Goal: Information Seeking & Learning: Check status

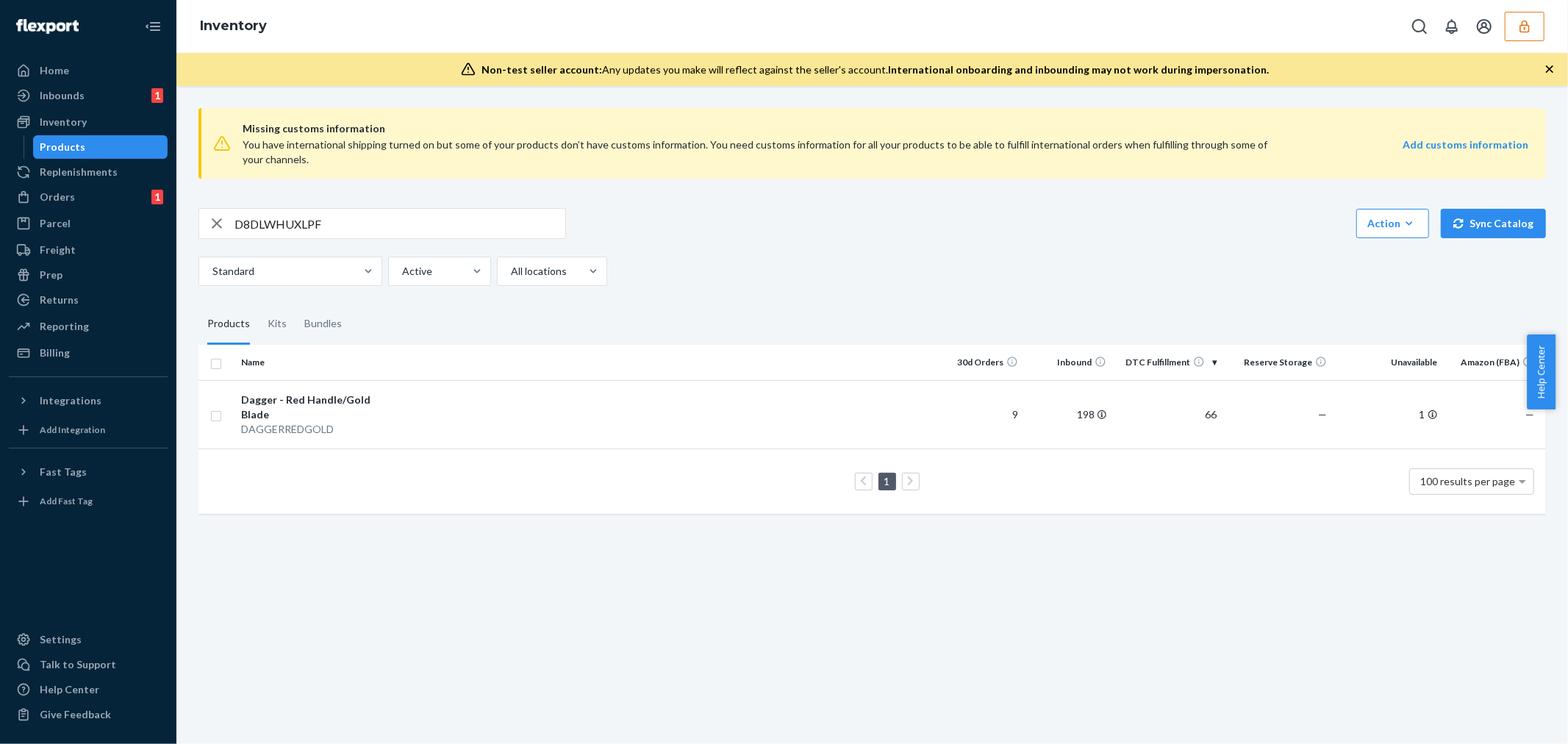
click at [1530, 26] on icon "button" at bounding box center [1524, 26] width 15 height 15
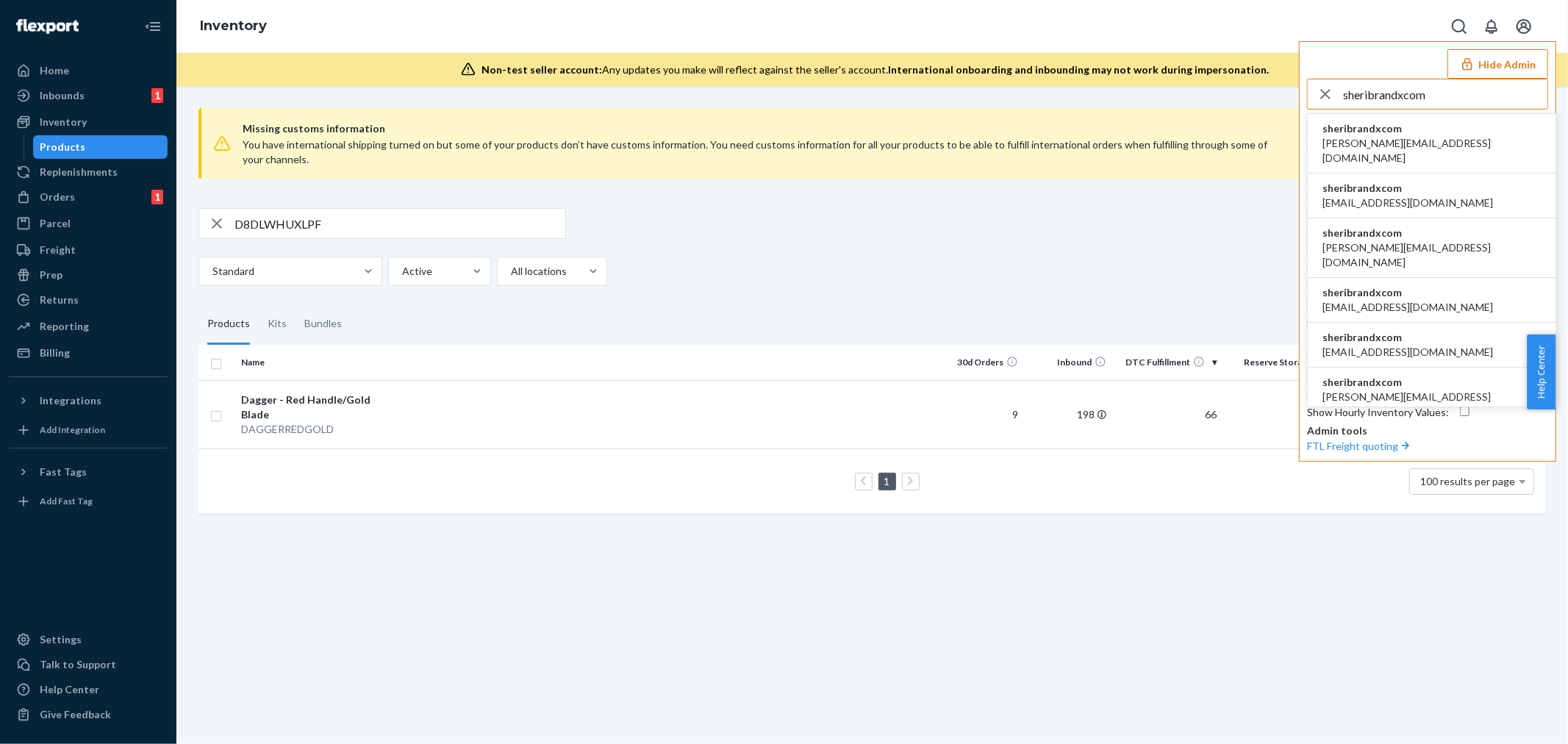
type input "sheribrandxcom"
click at [1417, 130] on span "sheribrandxcom" at bounding box center [1432, 129] width 219 height 15
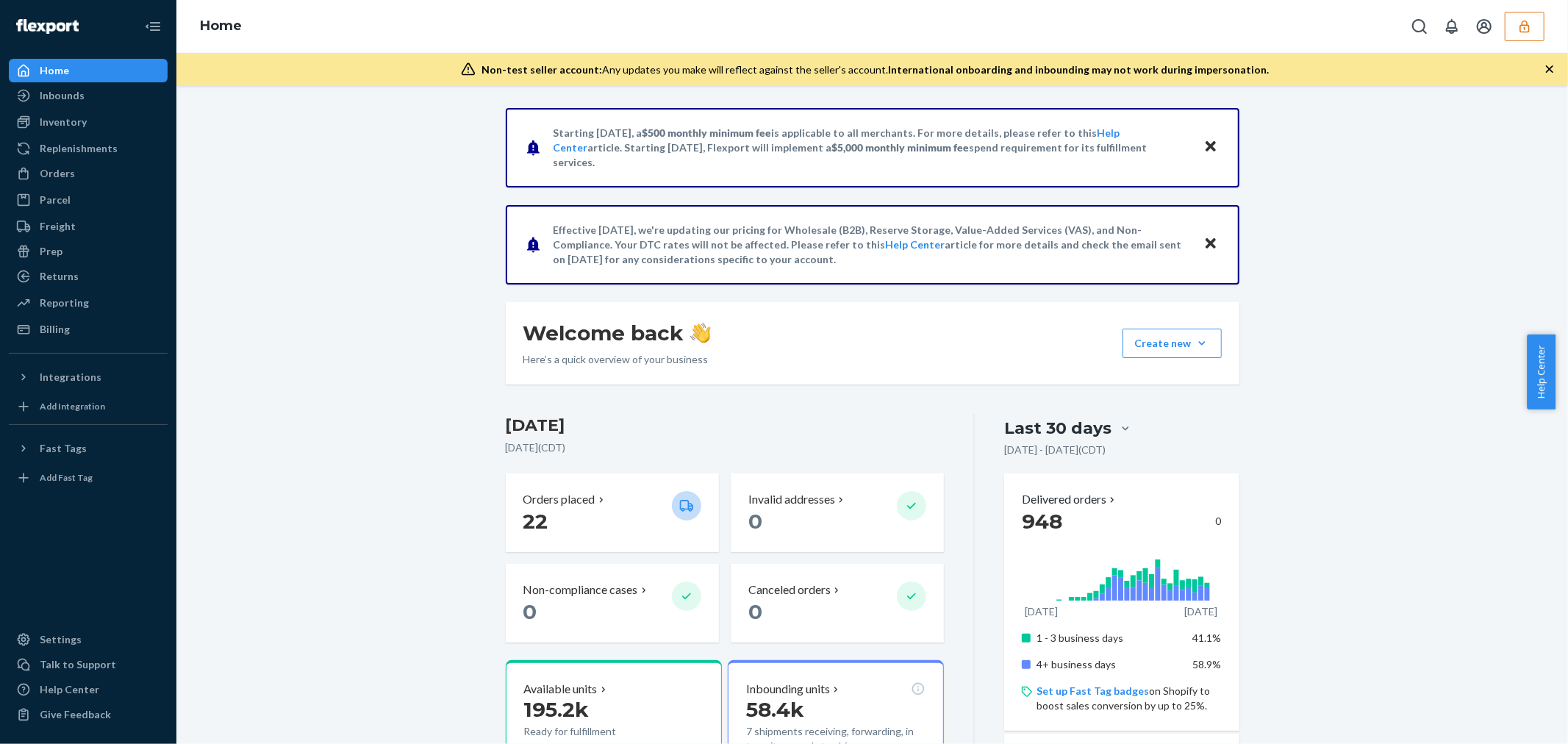
drag, startPoint x: 61, startPoint y: 114, endPoint x: 100, endPoint y: 127, distance: 41.1
click at [61, 114] on div "Inventory" at bounding box center [63, 122] width 47 height 15
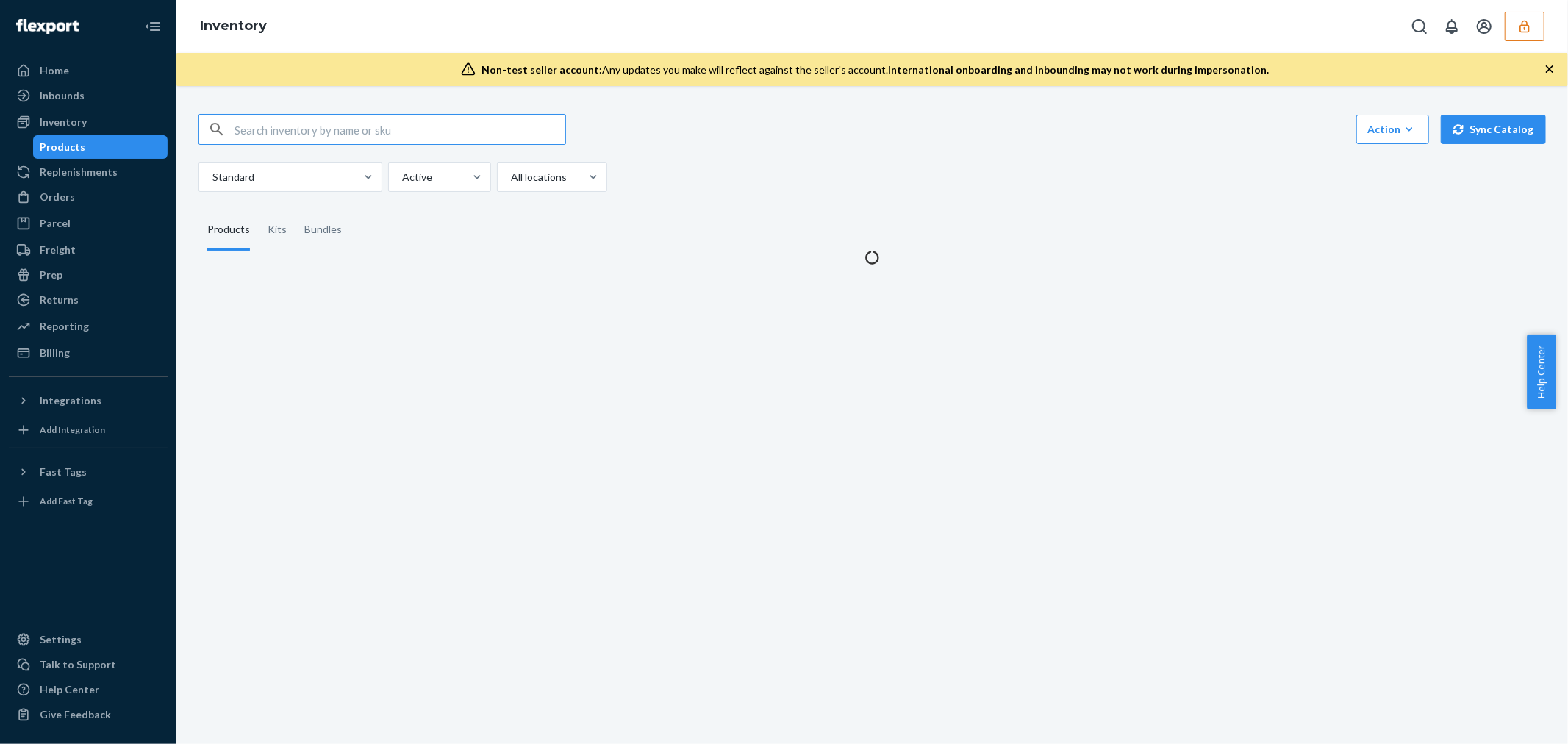
click at [250, 127] on input "text" at bounding box center [399, 129] width 330 height 29
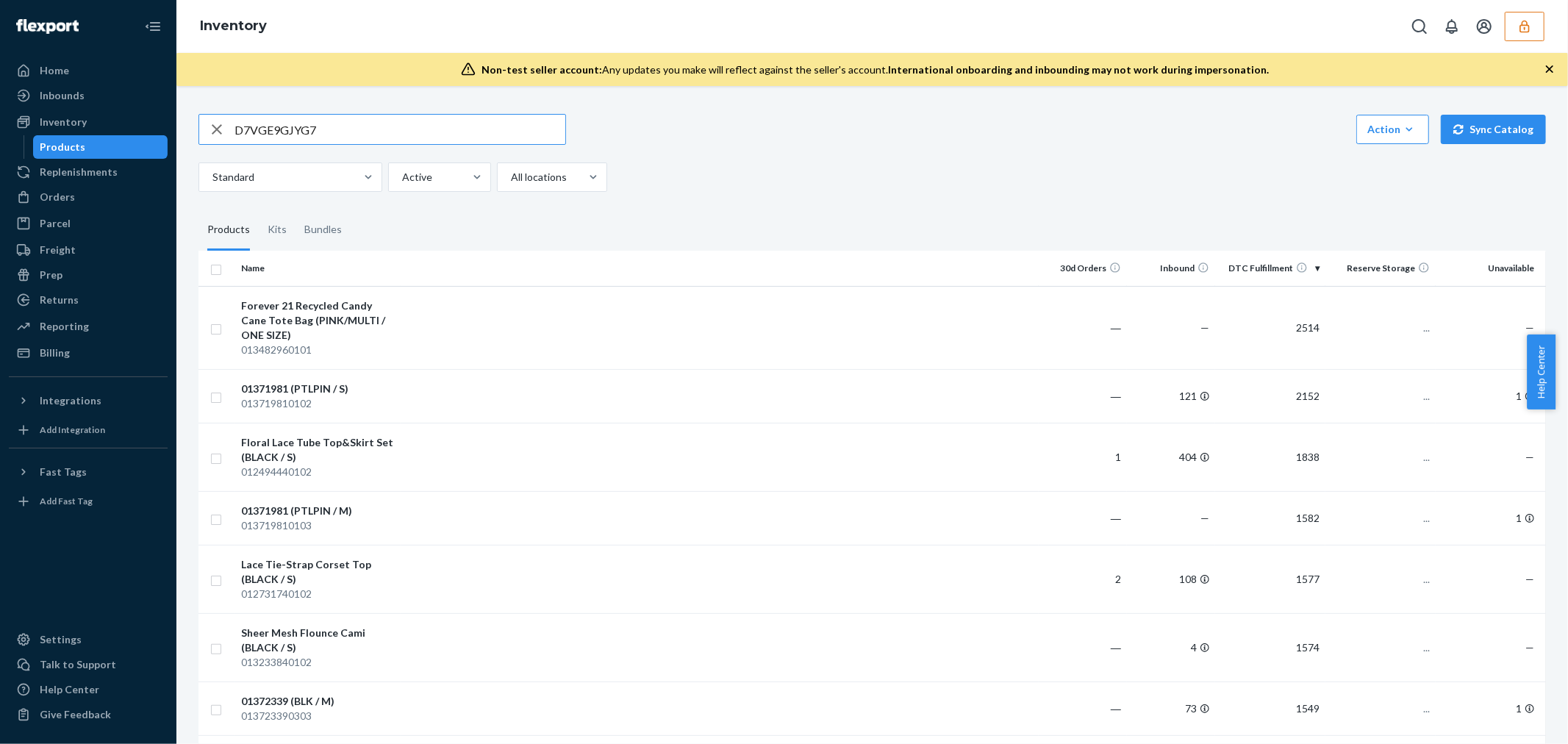
type input "D7VGE9GJYG7"
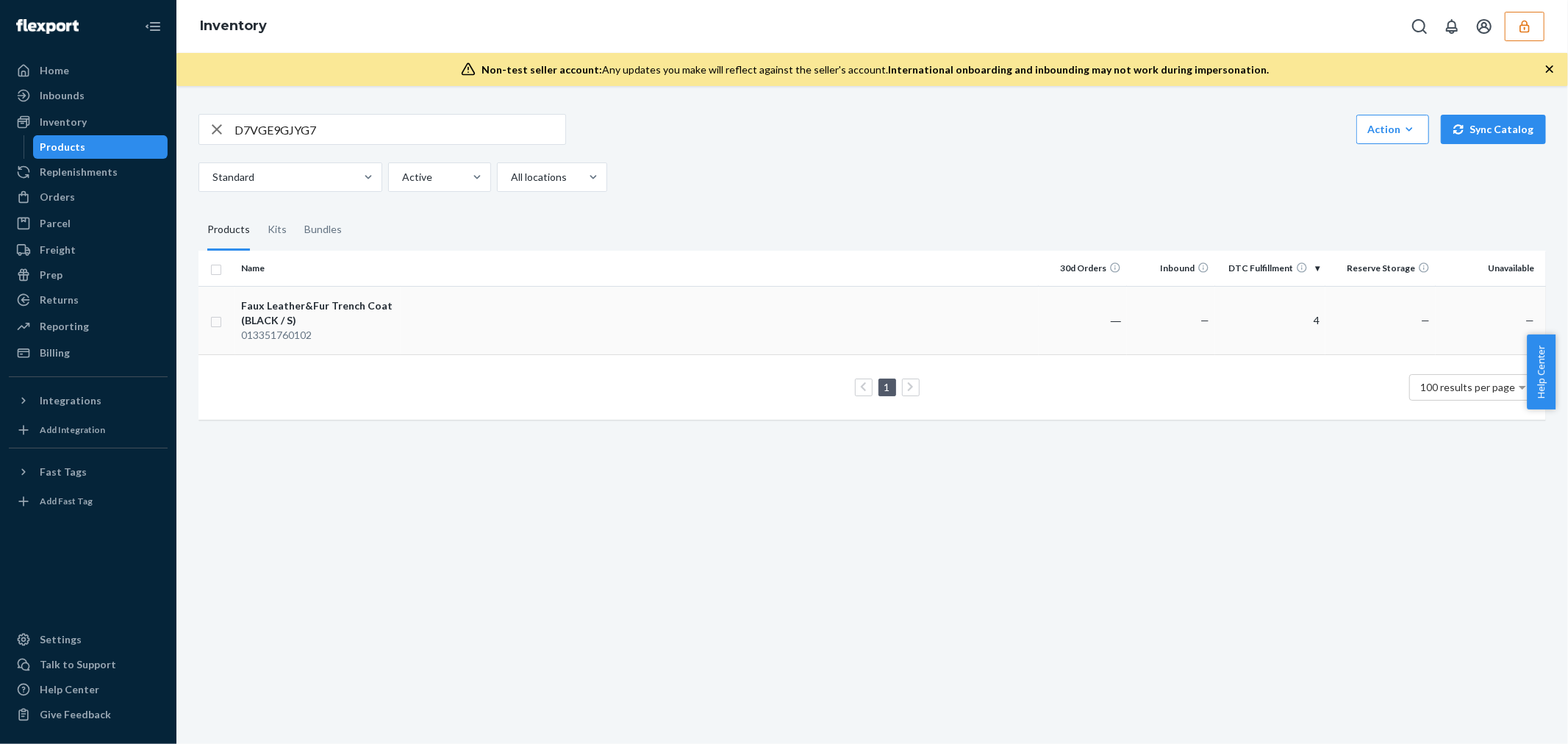
click at [361, 310] on div "Faux Leather&Fur Trench Coat (BLACK / S)" at bounding box center [318, 313] width 154 height 29
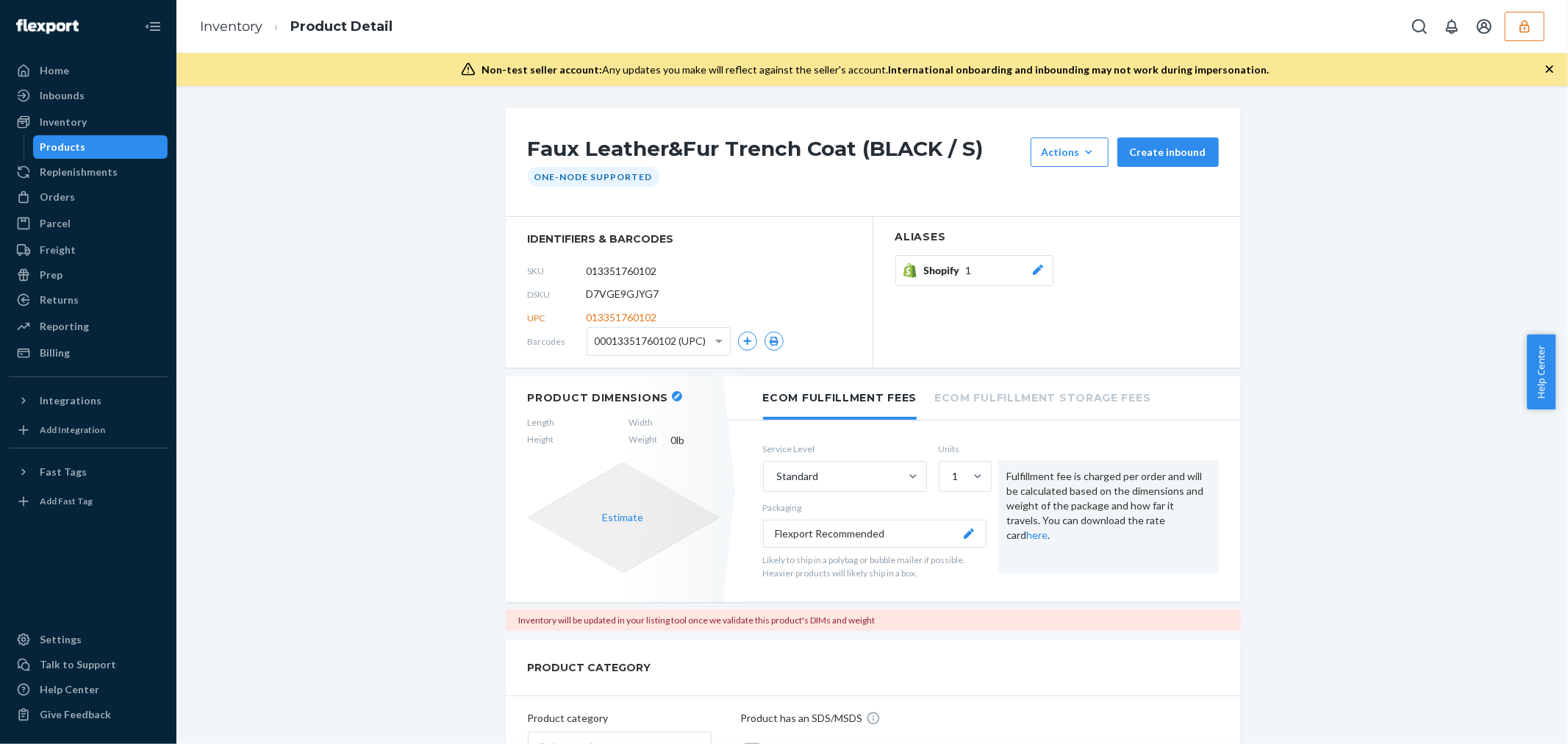
click at [626, 141] on h1 "Faux Leather&Fur Trench Coat (BLACK / S)" at bounding box center [775, 152] width 495 height 29
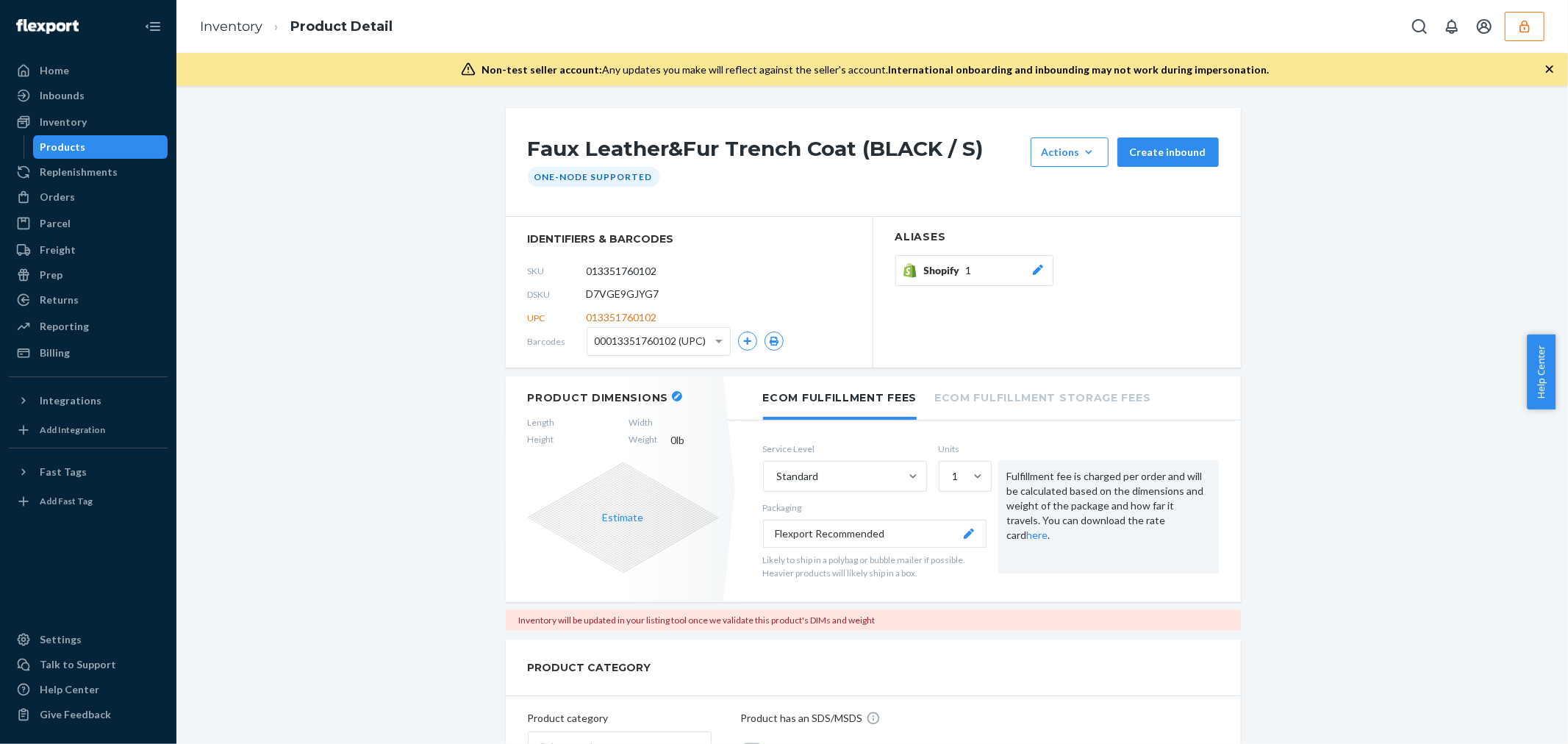
click at [236, 17] on li "Inventory" at bounding box center [231, 26] width 62 height 19
click at [236, 26] on link "Inventory" at bounding box center [231, 26] width 62 height 16
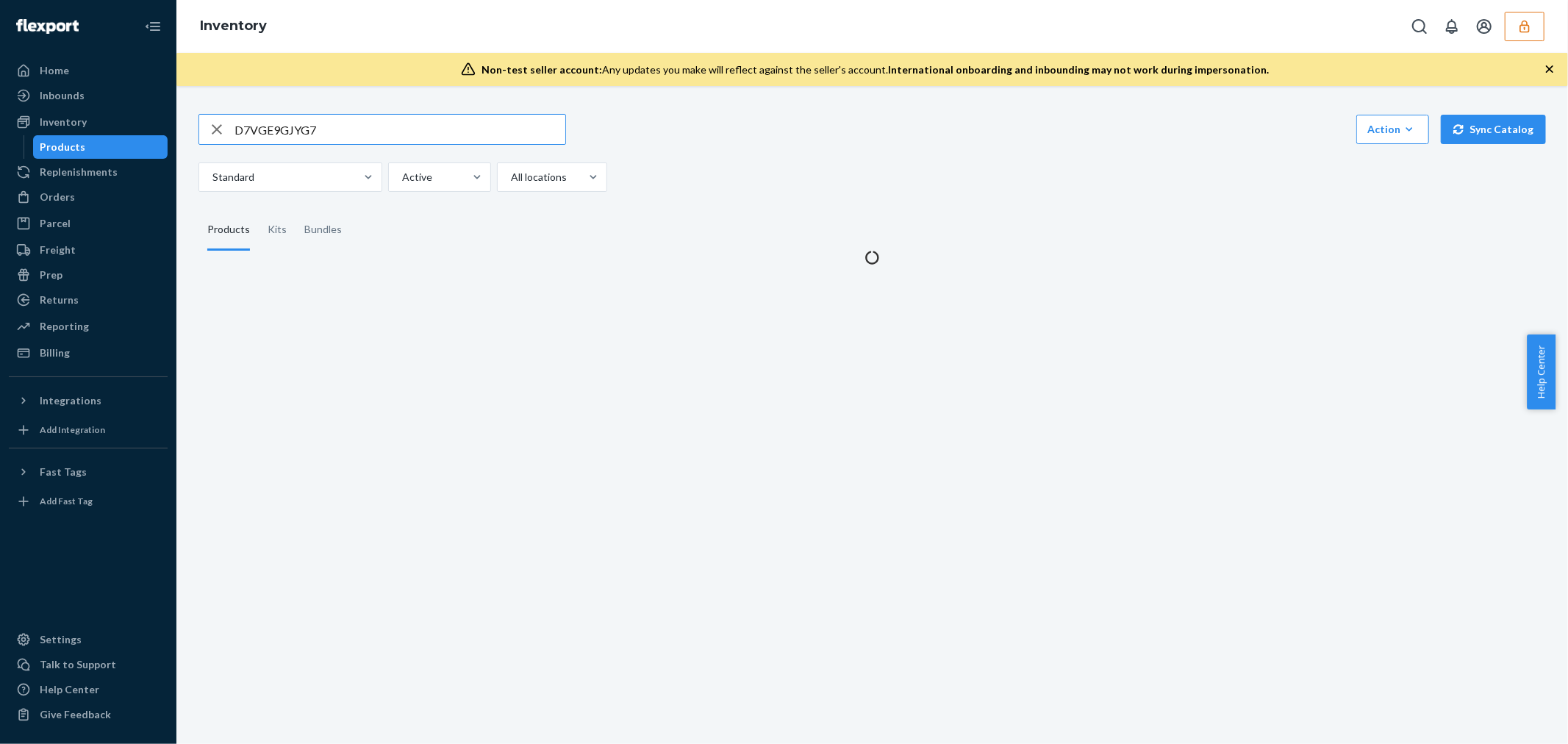
click at [260, 125] on input "D7VGE9GJYG7" at bounding box center [399, 129] width 330 height 29
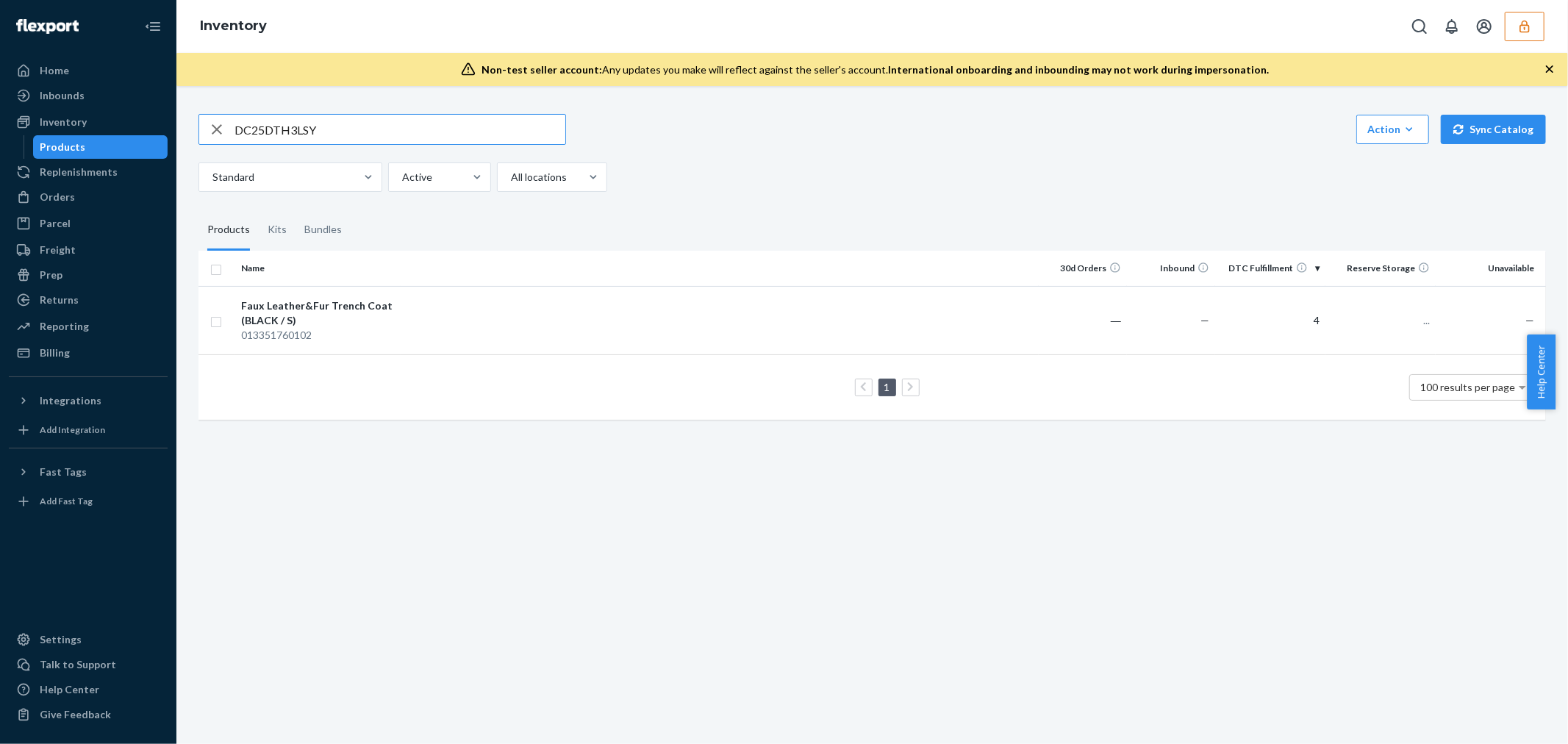
type input "DC25DTH3LSY"
click at [314, 303] on div "Cable Knit Mock Neck Sweater (BROWN / M)" at bounding box center [318, 313] width 154 height 29
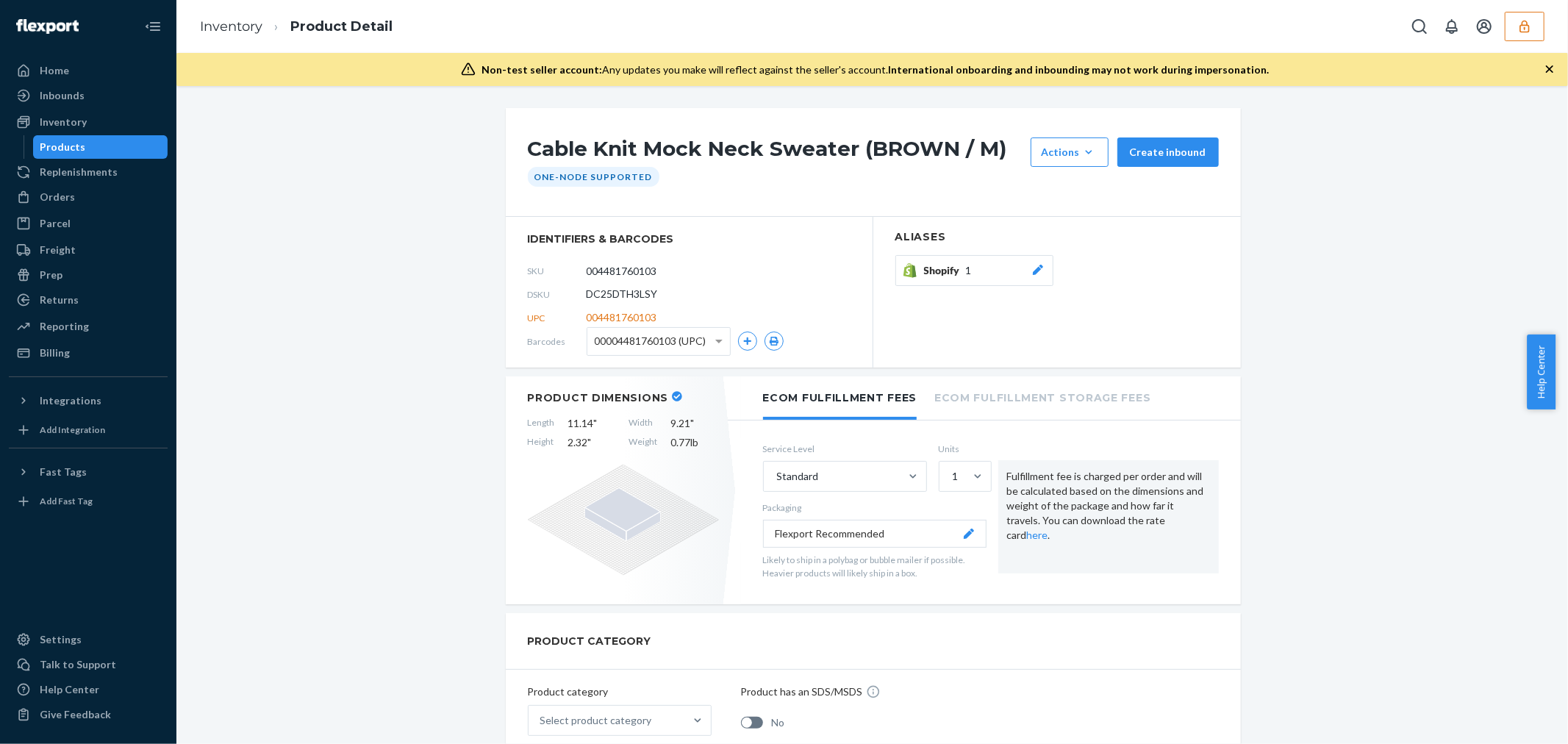
click at [528, 156] on h1 "Cable Knit Mock Neck Sweater (BROWN / M)" at bounding box center [775, 152] width 495 height 29
